Goal: Communication & Community: Answer question/provide support

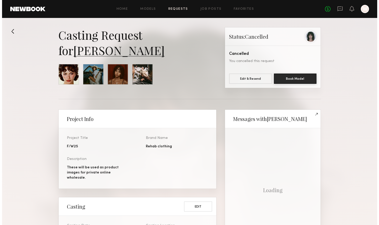
scroll to position [260, 0]
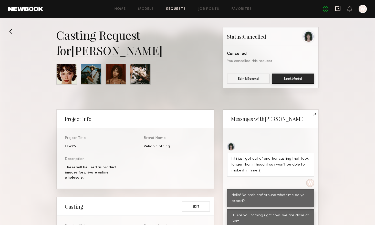
click at [338, 10] on icon at bounding box center [337, 8] width 5 height 5
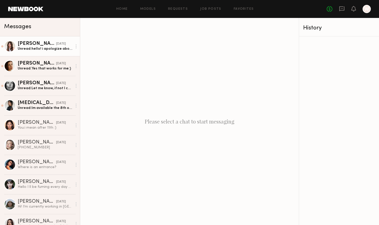
click at [38, 47] on div "Unread: hello! i apologize about getting back later, but i would love to! i hav…" at bounding box center [45, 48] width 55 height 5
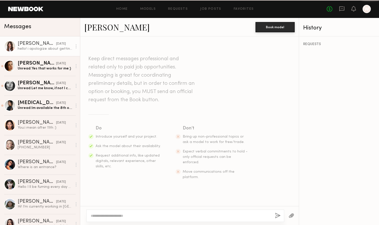
scroll to position [140, 0]
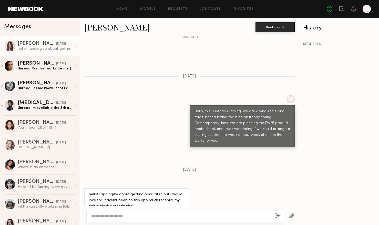
click at [10, 47] on div at bounding box center [10, 46] width 12 height 12
click at [116, 28] on link "[PERSON_NAME]" at bounding box center [116, 27] width 65 height 11
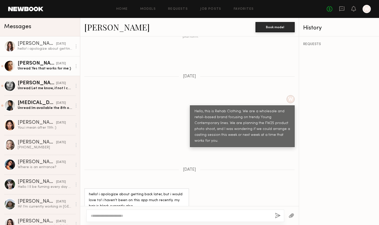
click at [40, 67] on div "Unread: Yes that works for me:)" at bounding box center [45, 68] width 55 height 5
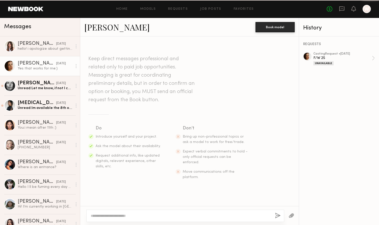
scroll to position [488, 0]
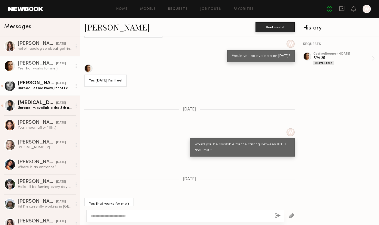
click at [37, 85] on div "Aarika W." at bounding box center [37, 83] width 38 height 5
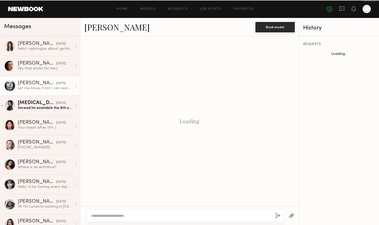
scroll to position [344, 0]
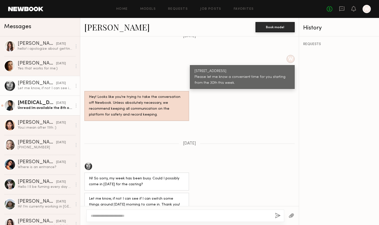
click at [37, 105] on div "Kyra S." at bounding box center [37, 102] width 38 height 5
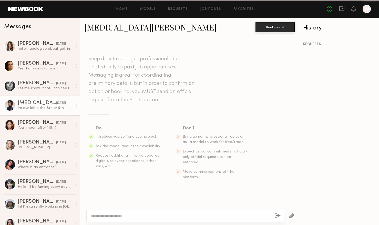
scroll to position [224, 0]
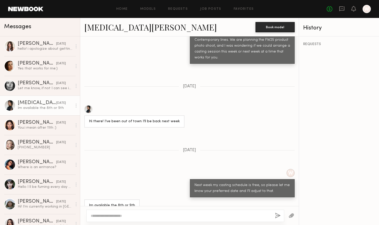
click at [89, 33] on div "Kyra S. Book model" at bounding box center [189, 27] width 219 height 18
click at [96, 29] on link "Kyra S." at bounding box center [150, 27] width 132 height 11
click at [31, 163] on div "Kate A." at bounding box center [37, 162] width 38 height 5
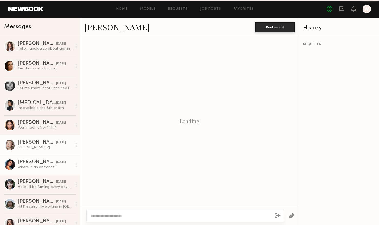
scroll to position [272, 0]
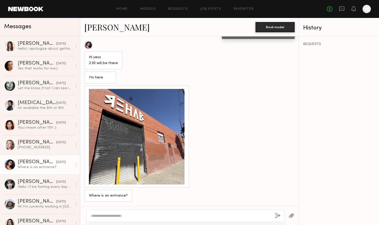
click at [109, 28] on link "Kate A." at bounding box center [116, 27] width 65 height 11
click at [34, 164] on div "Kate A." at bounding box center [37, 162] width 38 height 5
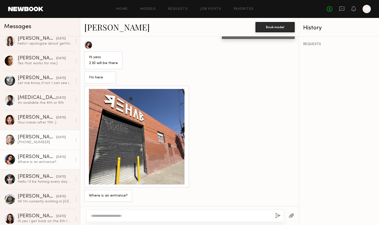
scroll to position [9, 0]
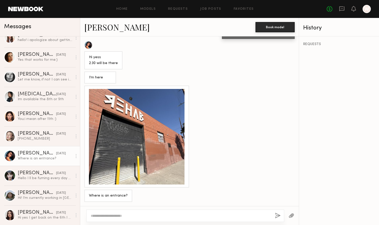
click at [38, 155] on div "Kate A." at bounding box center [37, 153] width 38 height 5
click at [94, 29] on link "Kate A." at bounding box center [116, 27] width 65 height 11
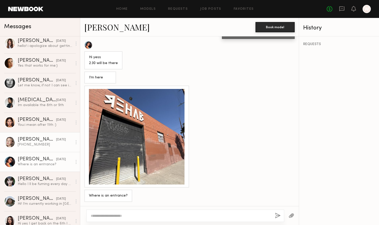
scroll to position [0, 0]
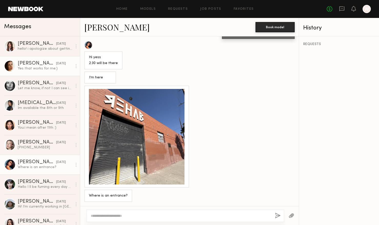
click at [34, 66] on div "Jasmine G." at bounding box center [37, 63] width 38 height 5
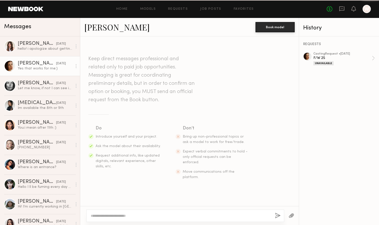
scroll to position [488, 0]
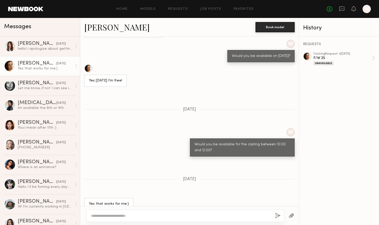
click at [34, 67] on div "Yes that works for me:)" at bounding box center [45, 68] width 55 height 5
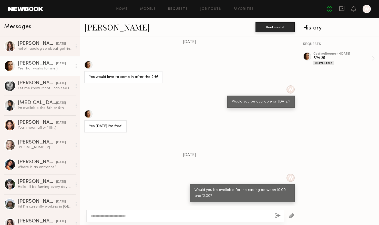
scroll to position [437, 0]
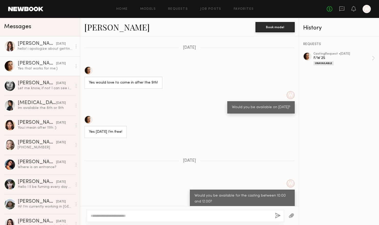
click at [38, 49] on div "hello! i apologize about getting back later, but i would love to! i haven't bee…" at bounding box center [45, 48] width 55 height 5
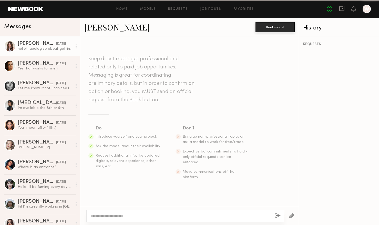
scroll to position [140, 0]
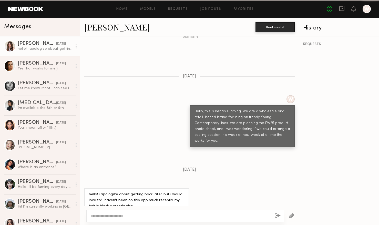
click at [92, 27] on link "megan m." at bounding box center [116, 27] width 65 height 11
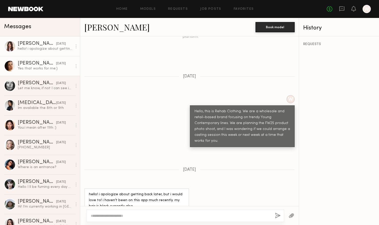
click at [43, 70] on div "Yes that works for me:)" at bounding box center [45, 68] width 55 height 5
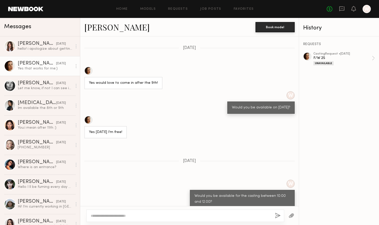
scroll to position [462, 0]
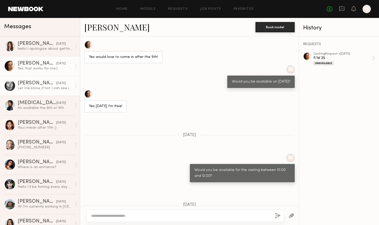
click at [35, 87] on div "Let me know, if not I can see if I can switch some things around tomorrow morni…" at bounding box center [45, 88] width 55 height 5
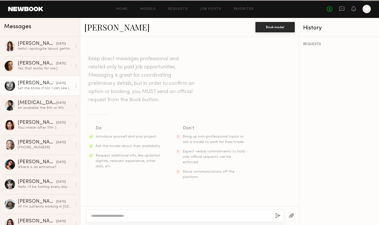
scroll to position [344, 0]
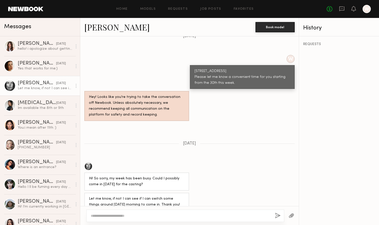
click at [105, 26] on link "Aarika W." at bounding box center [116, 27] width 65 height 11
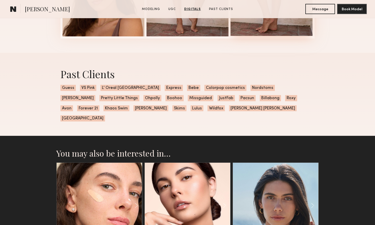
scroll to position [1281, 0]
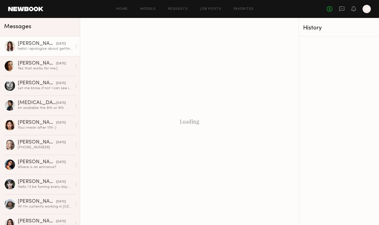
click at [46, 50] on div "hello! i apologize about getting back later, but i would love to! i haven't bee…" at bounding box center [45, 48] width 55 height 5
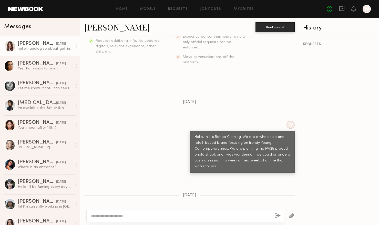
scroll to position [140, 0]
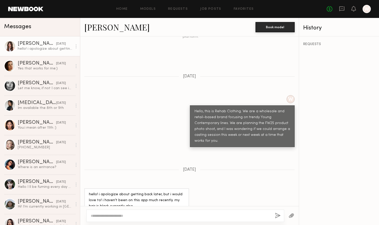
click at [108, 29] on link "megan m." at bounding box center [116, 27] width 65 height 11
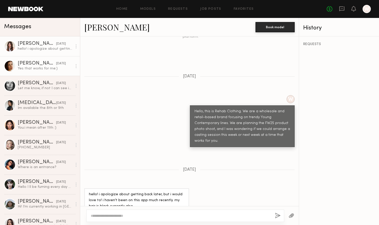
click at [39, 67] on div "Yes that works for me:)" at bounding box center [45, 68] width 55 height 5
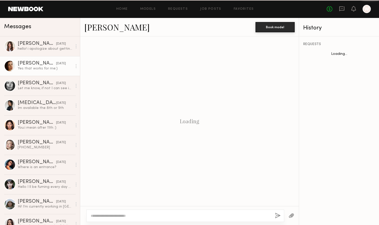
scroll to position [488, 0]
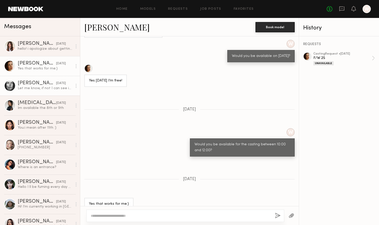
click at [37, 88] on div "Let me know, if not I can see if I can switch some things around tomorrow morni…" at bounding box center [45, 88] width 55 height 5
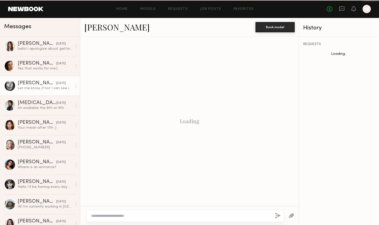
scroll to position [344, 0]
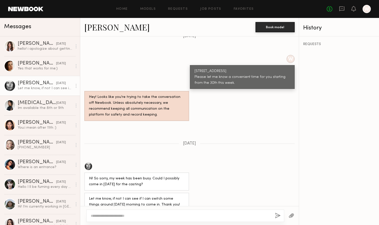
click at [100, 30] on link "Aarika W." at bounding box center [116, 27] width 65 height 11
click at [34, 121] on div "Autumn J." at bounding box center [37, 122] width 38 height 5
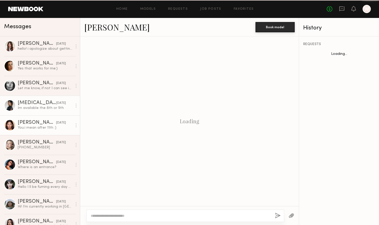
scroll to position [234, 0]
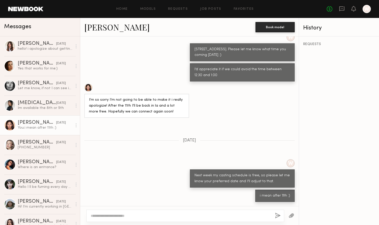
click at [108, 27] on link "Autumn J." at bounding box center [116, 27] width 65 height 11
click at [38, 104] on div "Kyra S." at bounding box center [37, 102] width 38 height 5
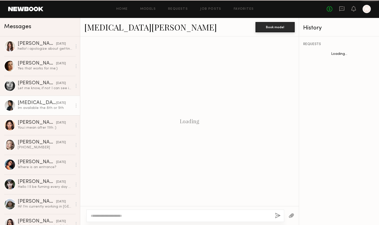
scroll to position [224, 0]
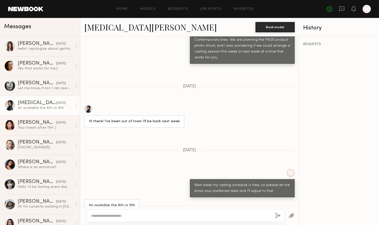
click at [100, 30] on link "Kyra S." at bounding box center [150, 27] width 132 height 11
click at [40, 89] on div "Let me know, if not I can see if I can switch some things around tomorrow morni…" at bounding box center [45, 88] width 55 height 5
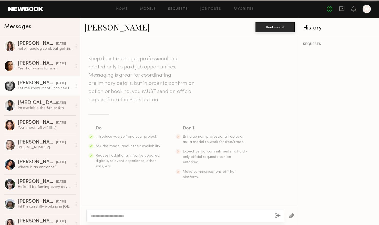
scroll to position [344, 0]
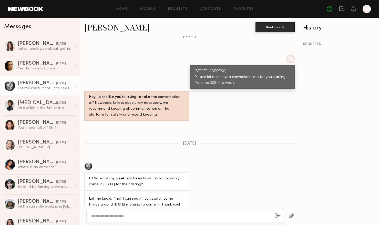
click at [114, 28] on link "Aarika W." at bounding box center [116, 27] width 65 height 11
click at [42, 66] on div "Jasmine G." at bounding box center [37, 63] width 38 height 5
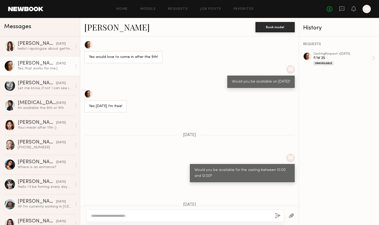
scroll to position [488, 0]
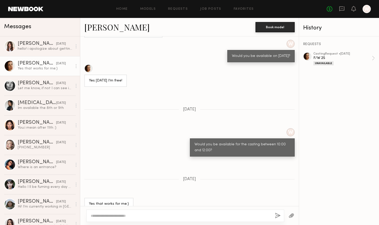
click at [155, 218] on textarea at bounding box center [181, 215] width 180 height 5
type textarea "*"
type textarea "**********"
click at [279, 216] on button "button" at bounding box center [278, 216] width 6 height 6
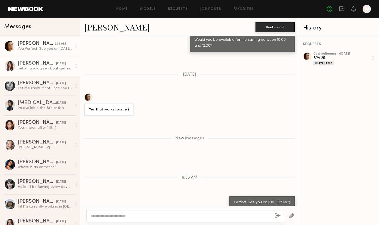
click at [28, 68] on div "hello! i apologize about getting back later, but i would love to! i haven't bee…" at bounding box center [45, 68] width 55 height 5
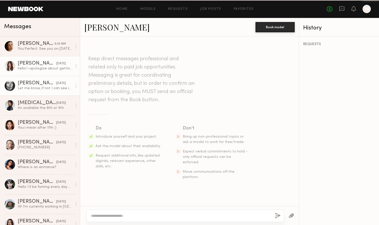
scroll to position [140, 0]
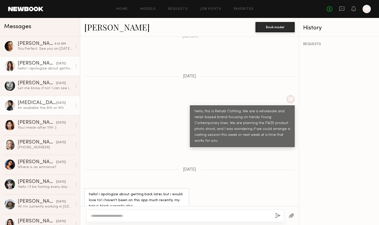
click at [35, 108] on div "Im available the 8th or 9th" at bounding box center [45, 108] width 55 height 5
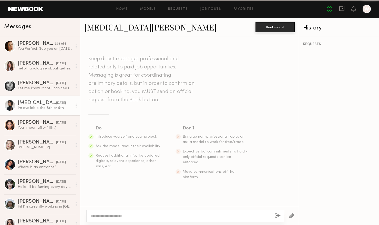
scroll to position [224, 0]
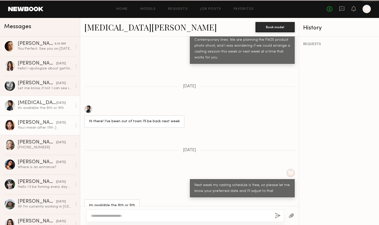
click at [35, 121] on div "Autumn J." at bounding box center [37, 122] width 38 height 5
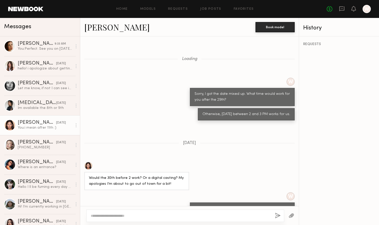
scroll to position [234, 0]
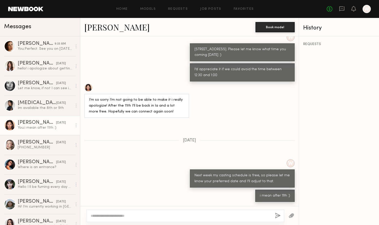
click at [90, 87] on div at bounding box center [88, 88] width 8 height 8
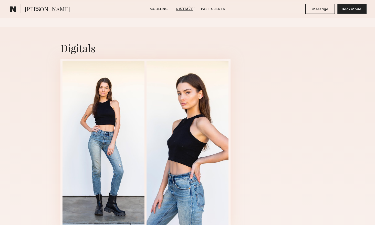
scroll to position [487, 0]
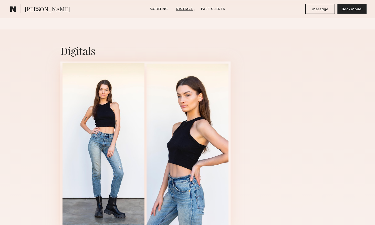
click at [105, 111] on div at bounding box center [104, 146] width 82 height 166
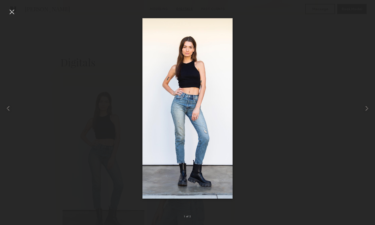
scroll to position [436, 0]
click at [9, 12] on div at bounding box center [12, 12] width 8 height 8
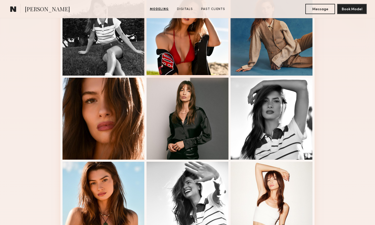
scroll to position [128, 0]
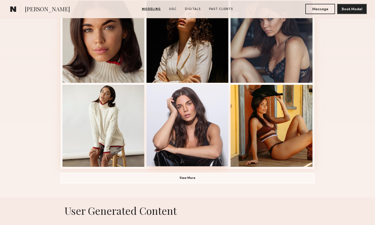
scroll to position [333, 0]
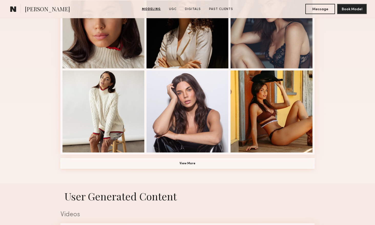
click at [203, 163] on button "View More" at bounding box center [187, 163] width 254 height 10
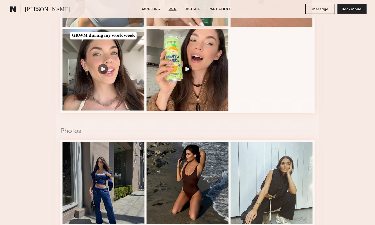
scroll to position [1153, 0]
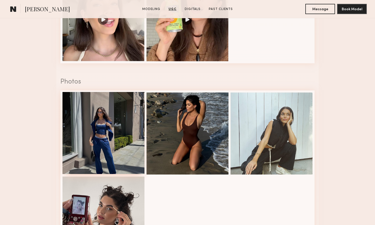
click at [120, 134] on div at bounding box center [104, 133] width 82 height 82
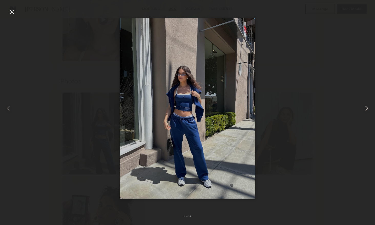
click at [367, 107] on common-icon at bounding box center [367, 108] width 8 height 8
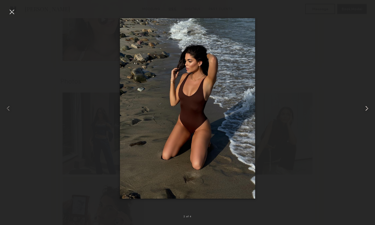
click at [367, 107] on common-icon at bounding box center [367, 108] width 8 height 8
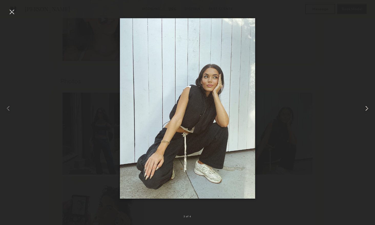
click at [367, 107] on common-icon at bounding box center [367, 108] width 8 height 8
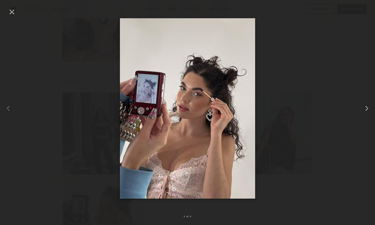
click at [367, 107] on common-icon at bounding box center [367, 108] width 8 height 8
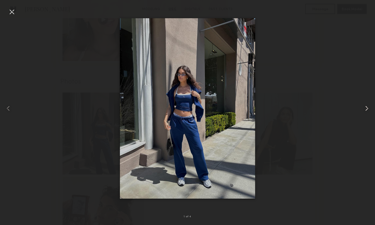
click at [367, 107] on common-icon at bounding box center [367, 108] width 8 height 8
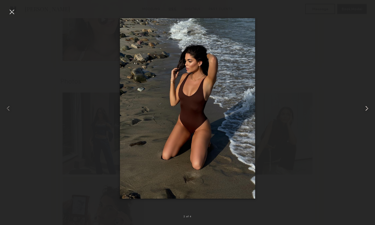
click at [367, 107] on common-icon at bounding box center [367, 108] width 8 height 8
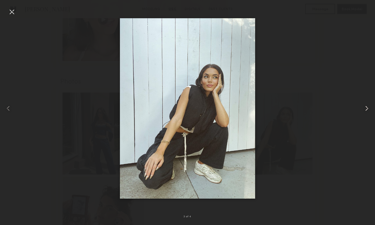
click at [367, 107] on common-icon at bounding box center [367, 108] width 8 height 8
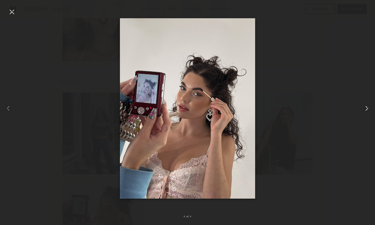
click at [367, 107] on common-icon at bounding box center [367, 108] width 8 height 8
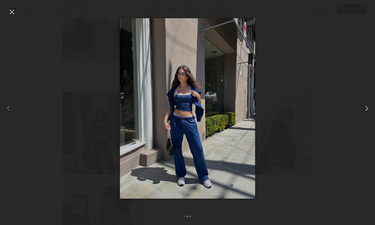
click at [367, 107] on common-icon at bounding box center [367, 108] width 8 height 8
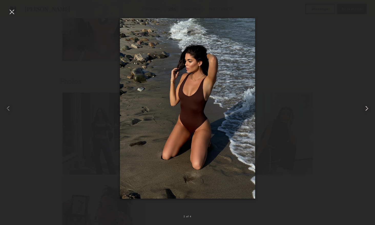
click at [367, 107] on common-icon at bounding box center [367, 108] width 8 height 8
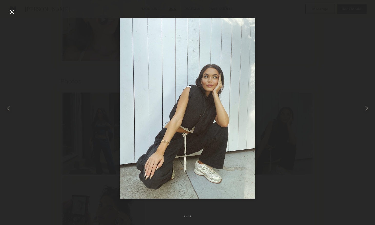
click at [10, 12] on div at bounding box center [12, 12] width 8 height 8
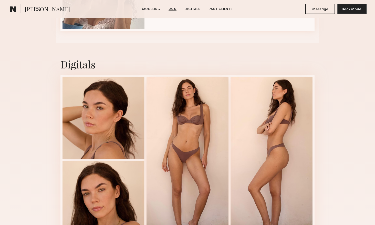
scroll to position [1384, 0]
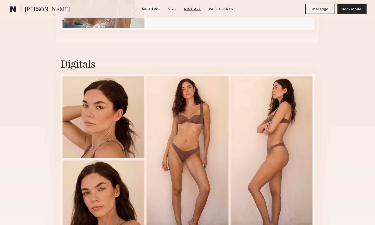
click at [193, 119] on div at bounding box center [188, 159] width 82 height 166
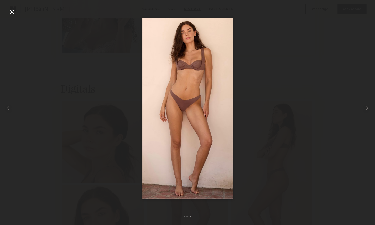
scroll to position [1358, 0]
click at [367, 109] on common-icon at bounding box center [367, 108] width 8 height 8
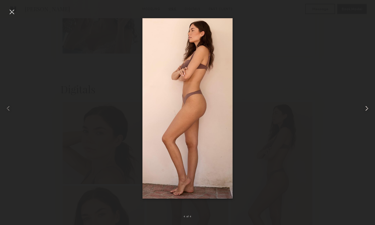
click at [367, 109] on common-icon at bounding box center [367, 108] width 8 height 8
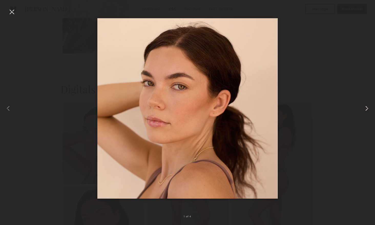
click at [367, 109] on common-icon at bounding box center [367, 108] width 8 height 8
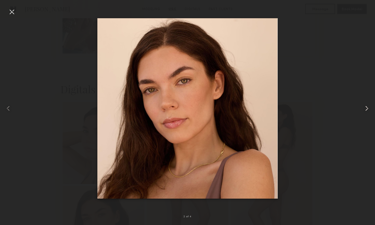
click at [367, 109] on common-icon at bounding box center [367, 108] width 8 height 8
